Goal: Information Seeking & Learning: Learn about a topic

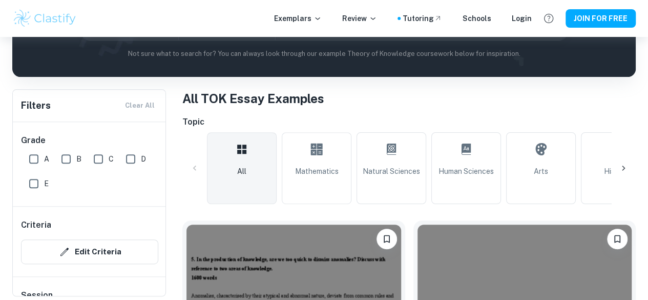
scroll to position [165, 0]
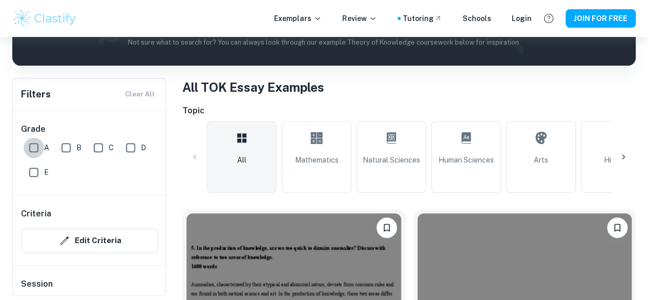
click at [33, 148] on input "A" at bounding box center [34, 147] width 20 height 20
checkbox input "true"
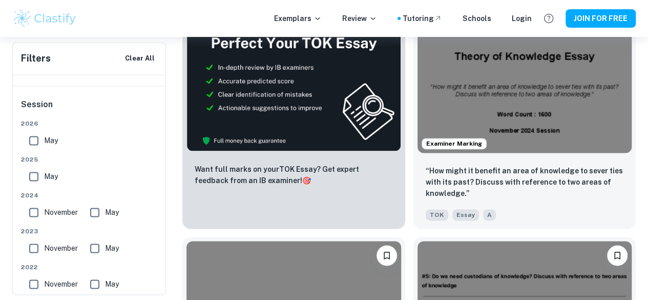
scroll to position [657, 0]
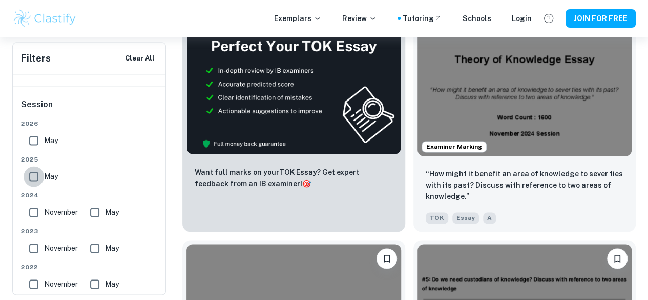
click at [36, 169] on input "May" at bounding box center [34, 176] width 20 height 20
checkbox input "true"
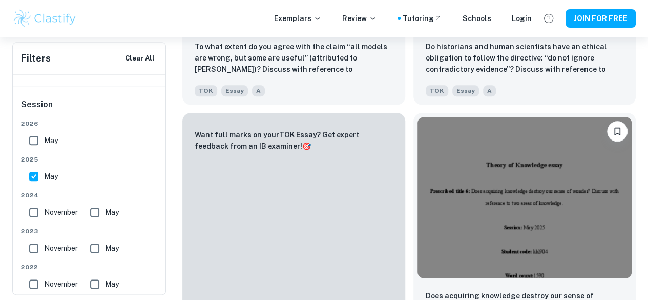
scroll to position [528, 0]
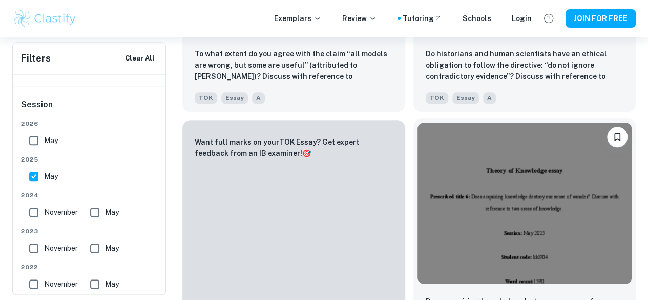
click at [418, 162] on img at bounding box center [525, 202] width 215 height 161
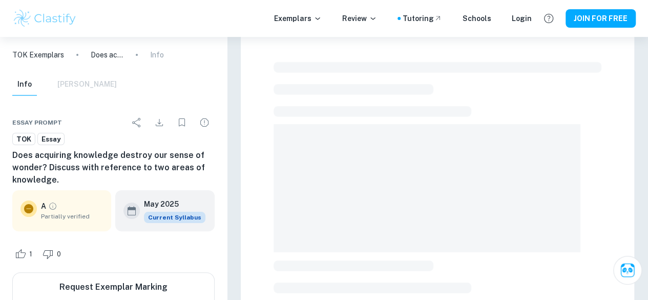
scroll to position [18, 0]
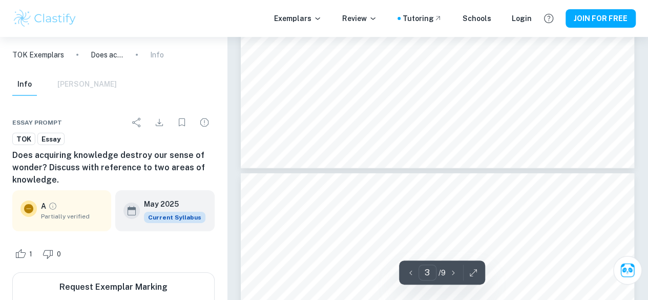
type input "4"
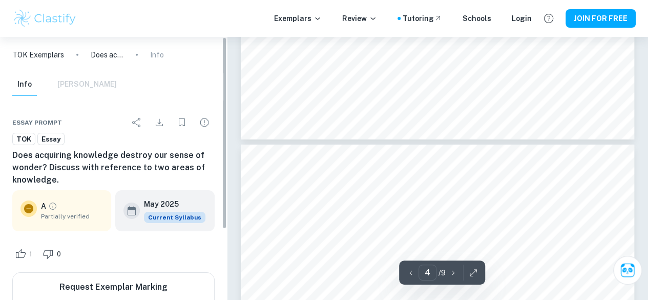
scroll to position [96, 0]
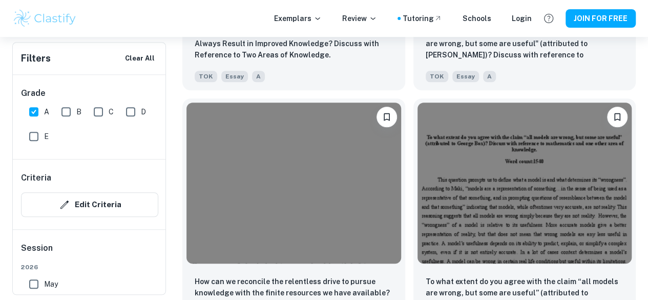
scroll to position [2257, 0]
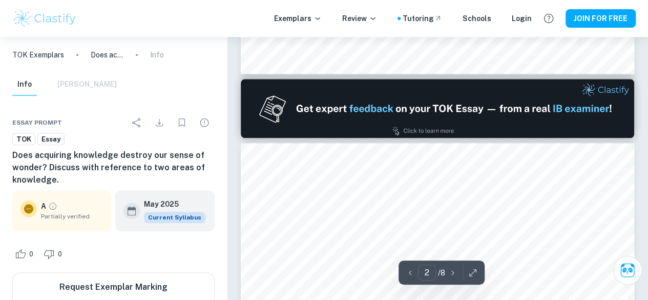
scroll to position [573, 0]
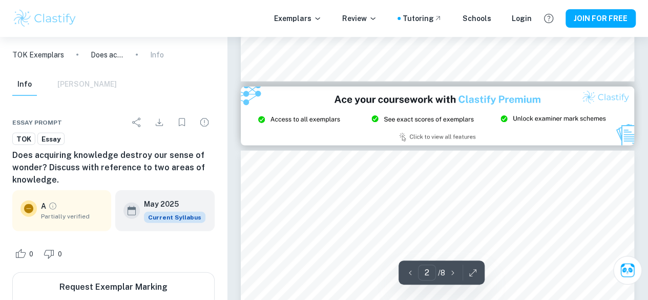
type input "3"
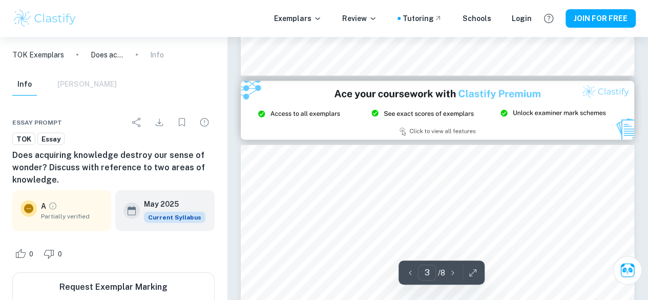
scroll to position [1059, 0]
